Goal: Information Seeking & Learning: Learn about a topic

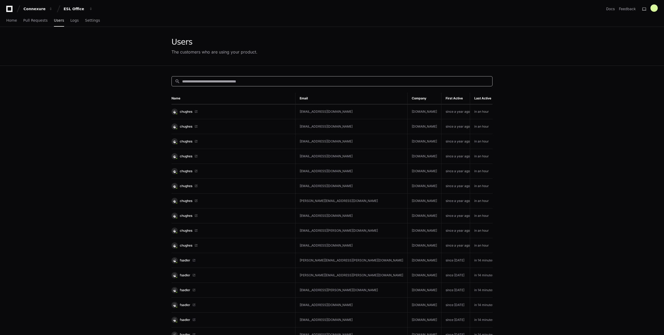
click at [265, 80] on input at bounding box center [335, 81] width 307 height 5
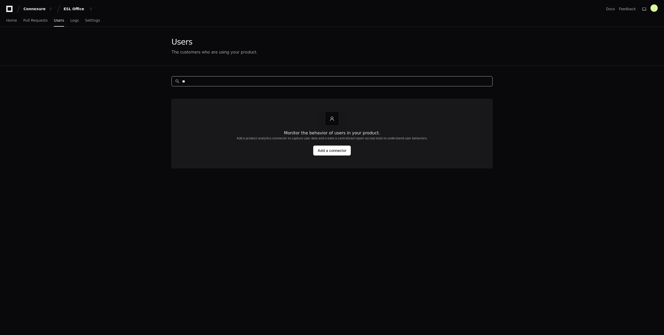
type input "*"
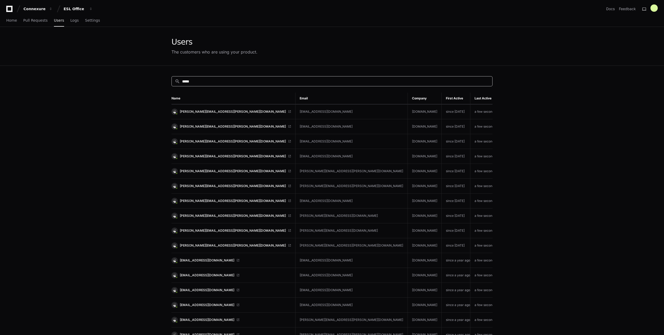
click at [222, 82] on input "*****" at bounding box center [335, 81] width 307 height 5
type input "*"
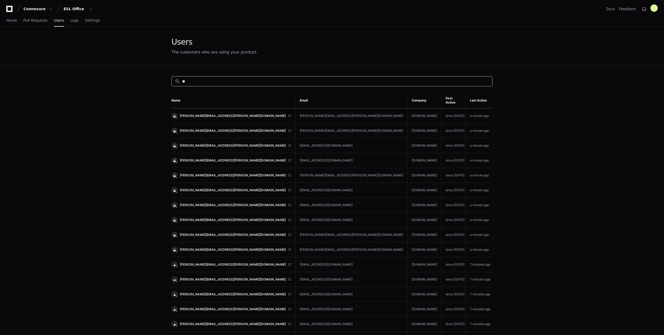
type input "*"
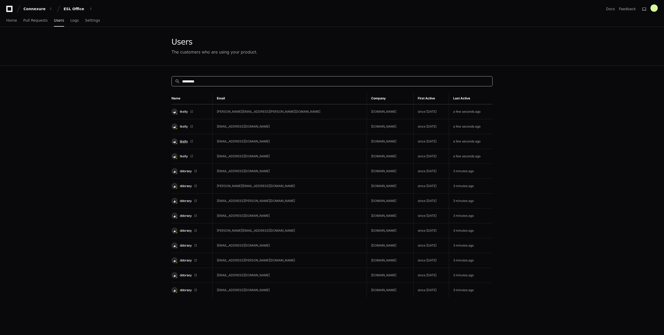
type input "*********"
click at [186, 141] on span "tkelly" at bounding box center [184, 141] width 8 height 4
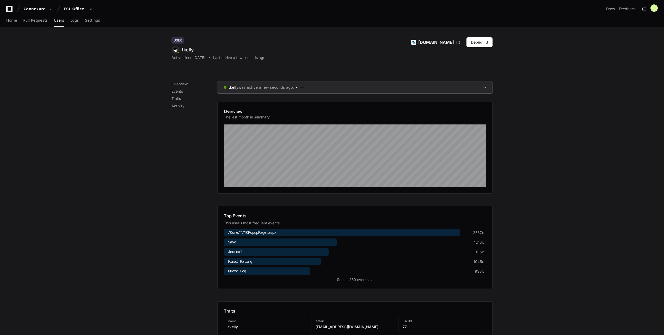
scroll to position [182, 0]
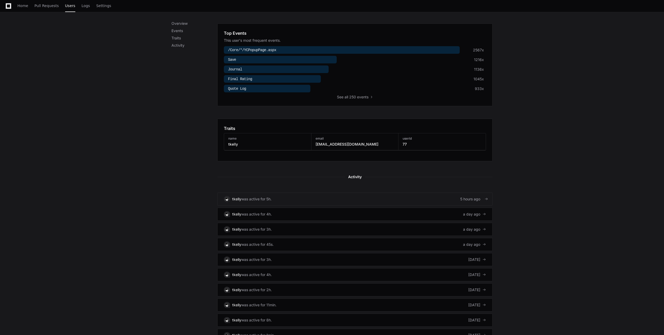
click at [481, 198] on div "5 hours ago" at bounding box center [473, 198] width 26 height 5
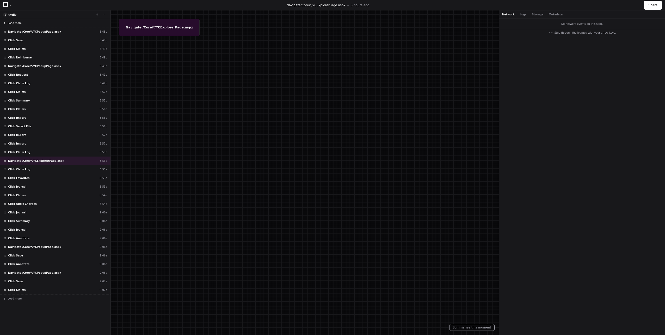
click at [17, 23] on span "Load more" at bounding box center [15, 23] width 14 height 4
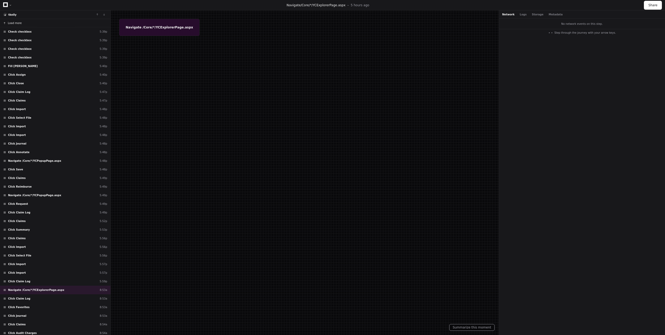
click at [17, 23] on span "Load more" at bounding box center [15, 23] width 14 height 4
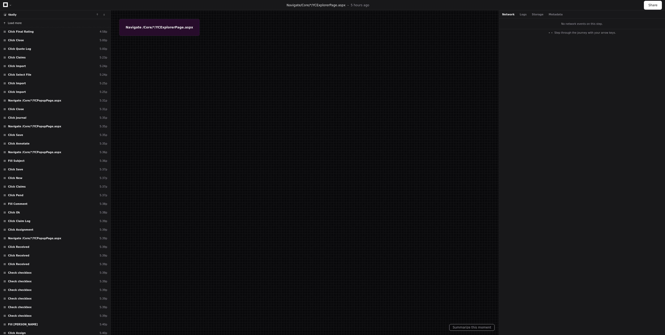
click at [17, 23] on span "Load more" at bounding box center [15, 23] width 14 height 4
click at [17, 23] on button "Loading . . ." at bounding box center [55, 23] width 110 height 8
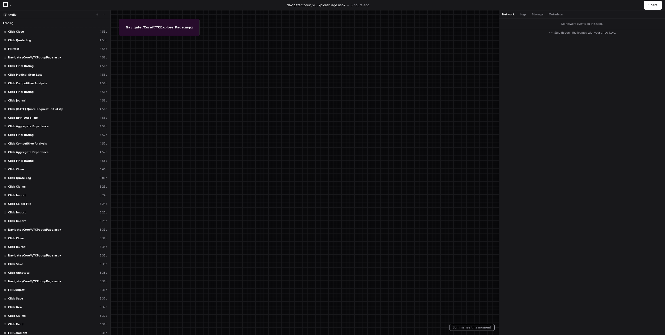
click at [17, 23] on button "Loading . . ." at bounding box center [55, 23] width 110 height 8
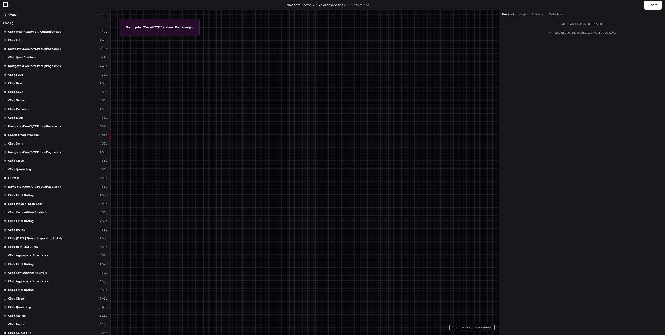
click at [17, 23] on button "Loading . . ." at bounding box center [55, 23] width 110 height 8
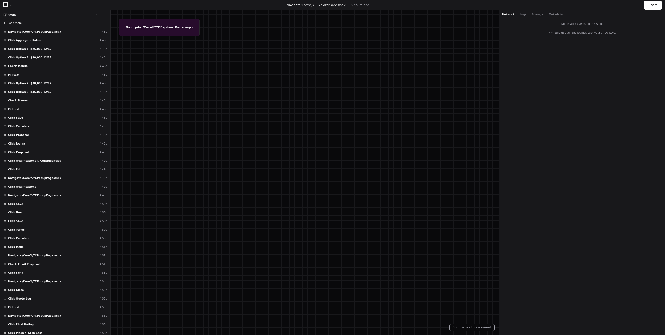
click at [17, 23] on button "Load more" at bounding box center [55, 23] width 110 height 8
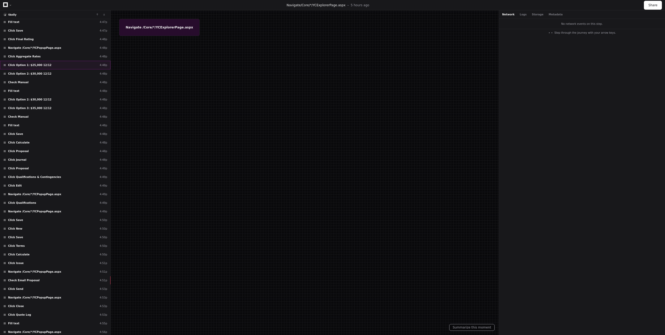
scroll to position [156, 0]
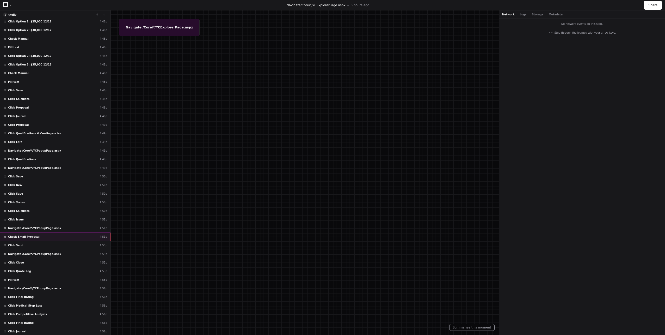
click at [39, 236] on div "Check Email Proposal 4:51p" at bounding box center [55, 236] width 110 height 9
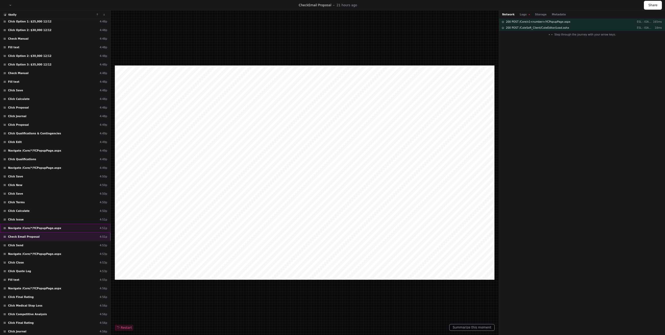
click at [58, 231] on div "Navigate /Core/*/YCPopupPage.aspx 4:51p" at bounding box center [55, 228] width 110 height 9
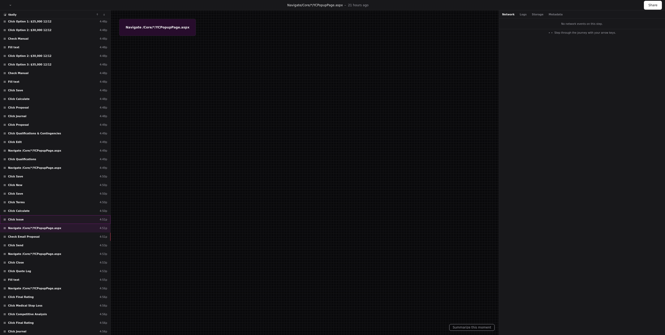
click at [56, 220] on div "Click Issue 4:51p" at bounding box center [55, 219] width 110 height 9
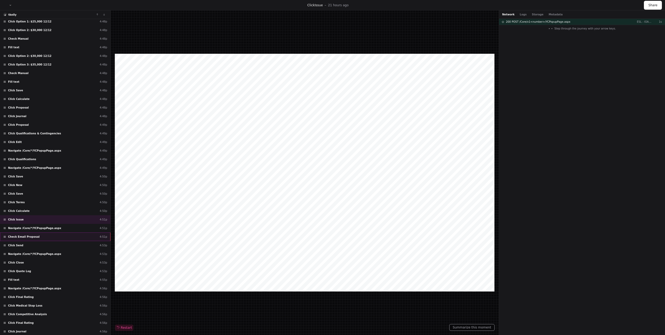
click at [58, 237] on div "Check Email Proposal 4:51p" at bounding box center [55, 236] width 110 height 9
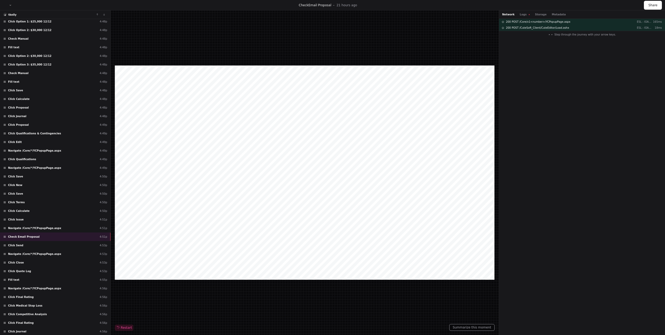
click at [522, 12] on div "Network Logs Storage Metadata" at bounding box center [582, 14] width 166 height 8
click at [522, 13] on button "Logs" at bounding box center [525, 15] width 10 height 4
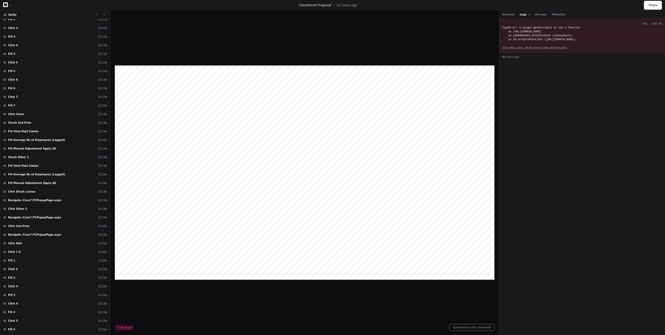
scroll to position [3022, 0]
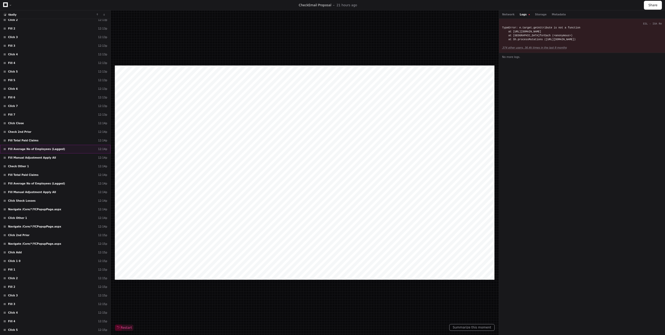
click at [45, 149] on span "Fill Average No of Employees (Lagged)" at bounding box center [36, 149] width 57 height 4
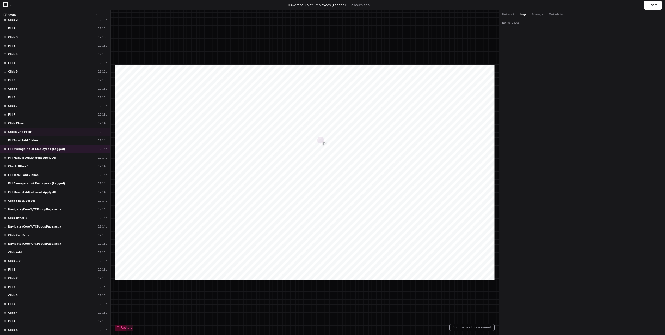
click at [30, 132] on div "Check 2nd Prior 12:14p" at bounding box center [55, 131] width 110 height 9
click at [34, 116] on div "Fill 7 12:13p" at bounding box center [55, 114] width 110 height 9
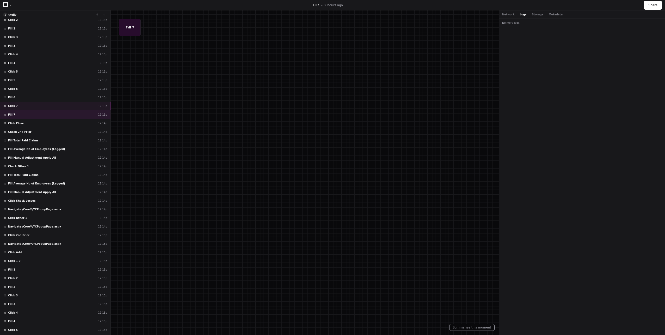
click at [32, 110] on div "Click 7 12:13p" at bounding box center [55, 106] width 110 height 9
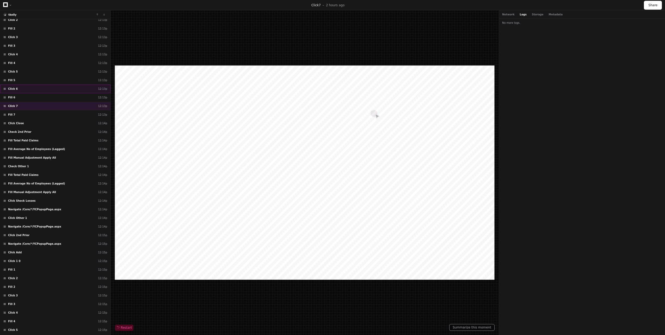
click at [32, 89] on div "Click 6 12:13p" at bounding box center [55, 88] width 110 height 9
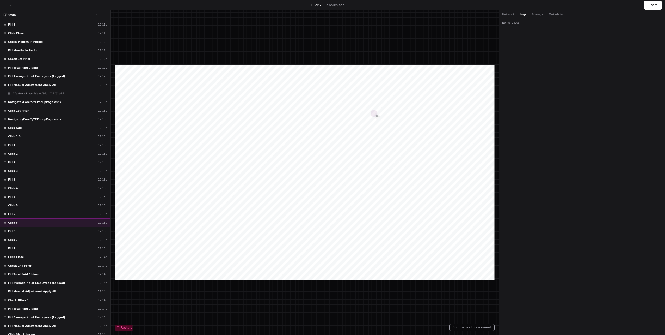
scroll to position [2865, 0]
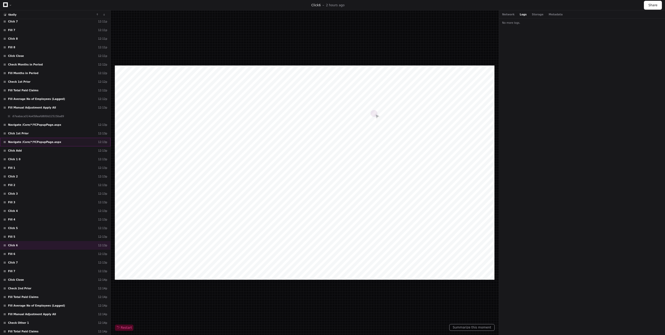
click at [37, 141] on span "Navigate /Core/*/YCPopupPage.aspx" at bounding box center [34, 142] width 53 height 4
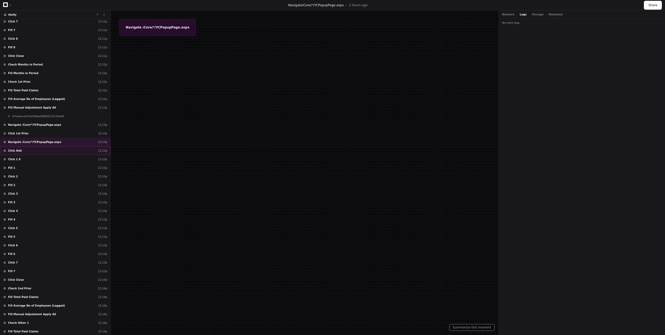
click at [38, 153] on div "Click Add 12:13p" at bounding box center [55, 150] width 110 height 9
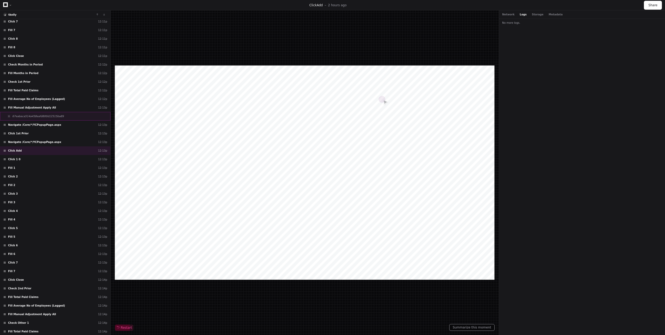
click at [43, 114] on span "67eabaca514a458eafd800d12515ba89" at bounding box center [38, 116] width 52 height 4
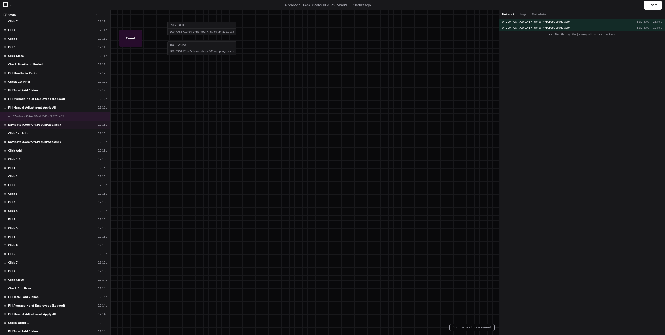
click at [36, 123] on span "Navigate /Core/*/YCPopupPage.aspx" at bounding box center [34, 125] width 53 height 4
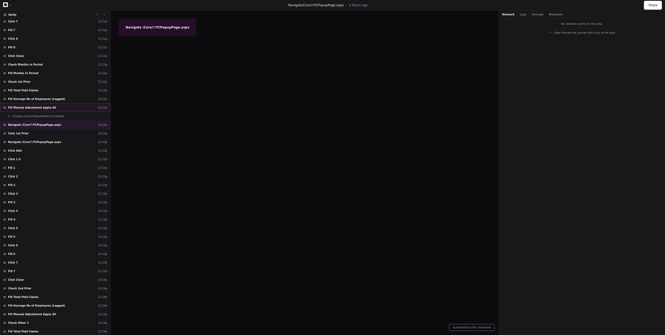
click at [37, 111] on div "Fill Manual Adjustment Apply All 12:13p" at bounding box center [55, 107] width 110 height 9
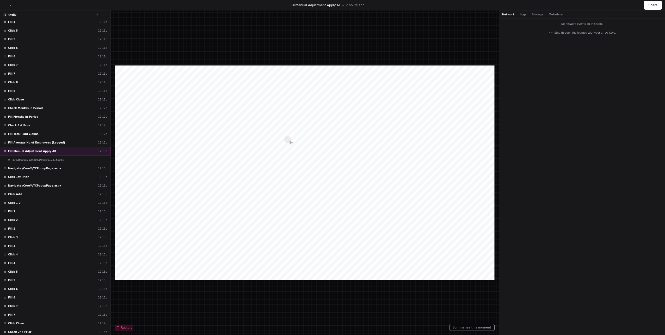
scroll to position [2813, 0]
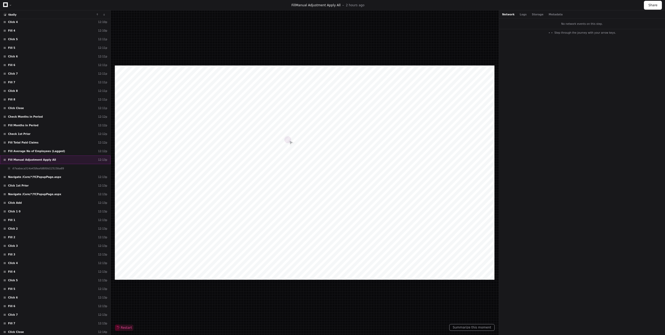
click at [40, 109] on div "Click Close 12:11p" at bounding box center [55, 108] width 110 height 9
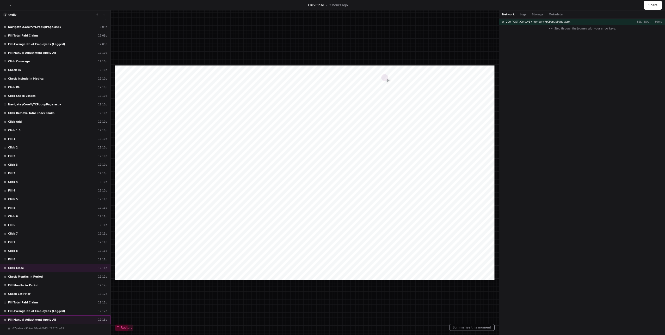
scroll to position [2631, 0]
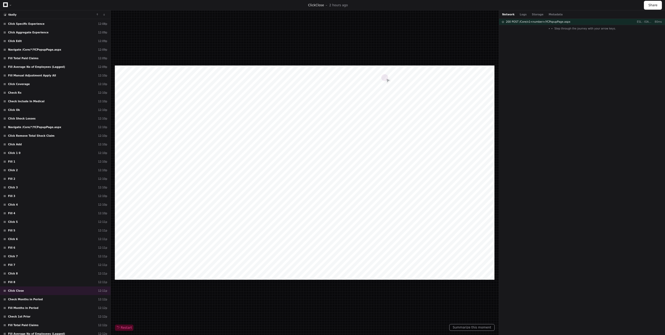
click at [40, 109] on div "Click Ok 12:10p" at bounding box center [55, 110] width 110 height 9
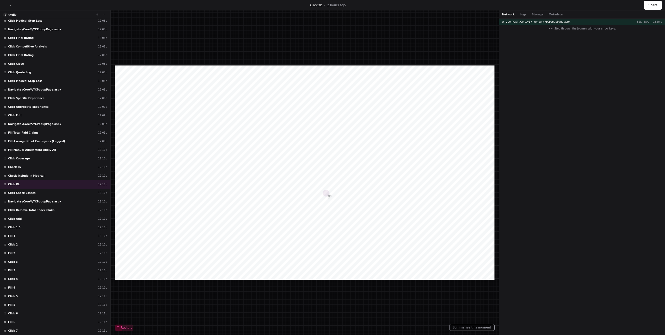
scroll to position [2527, 0]
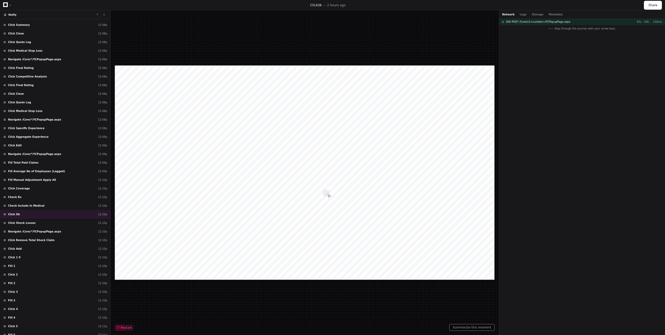
click at [40, 109] on div "Click Medical Stop Loss 12:08p" at bounding box center [55, 111] width 110 height 9
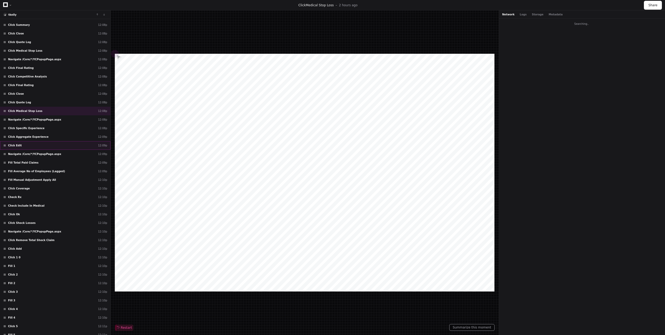
click at [38, 149] on div "Click Edit 12:09p" at bounding box center [55, 145] width 110 height 9
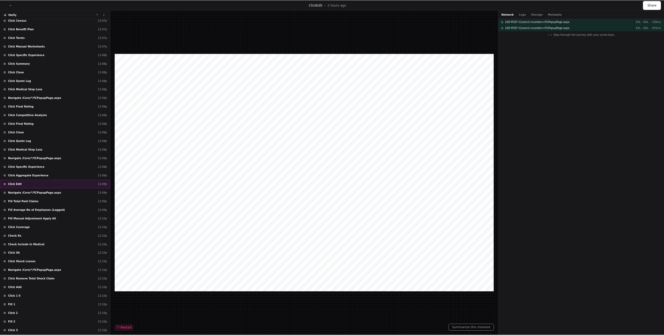
scroll to position [2474, 0]
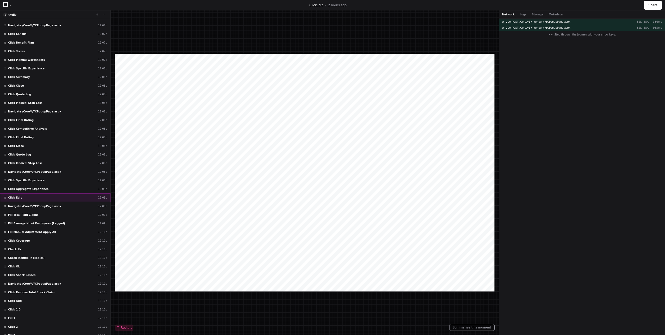
click at [38, 149] on div "Click Close 12:08p" at bounding box center [55, 146] width 110 height 9
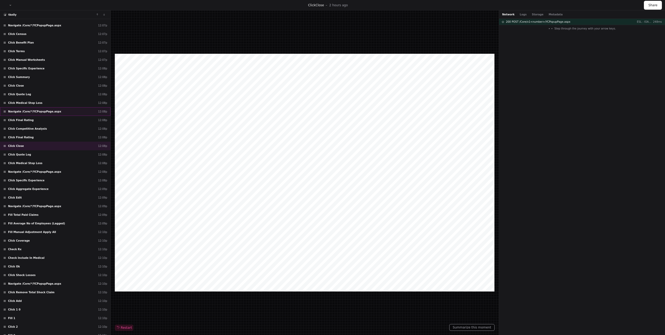
click at [38, 110] on span "Navigate /Core/*/YCPopupPage.aspx" at bounding box center [34, 111] width 53 height 4
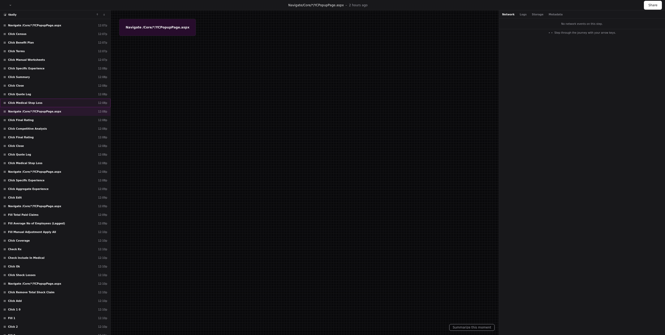
click at [36, 104] on div "Click Medical Stop Loss 12:08p" at bounding box center [55, 103] width 110 height 9
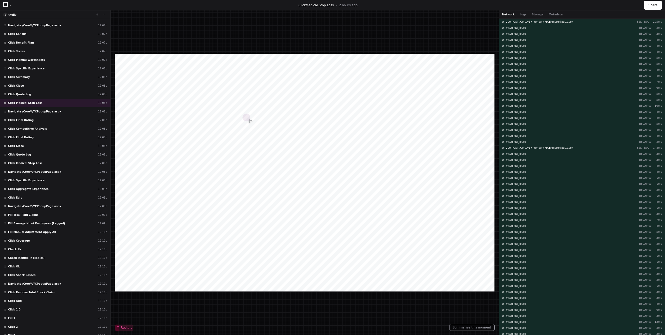
click at [7, 3] on icon at bounding box center [5, 4] width 5 height 5
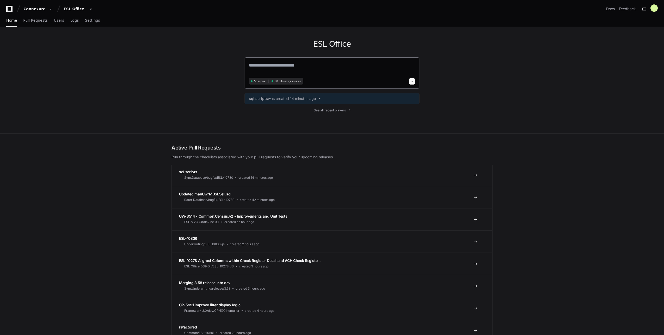
click at [262, 67] on textarea at bounding box center [332, 69] width 166 height 15
type textarea "**********"
